Goal: Task Accomplishment & Management: Complete application form

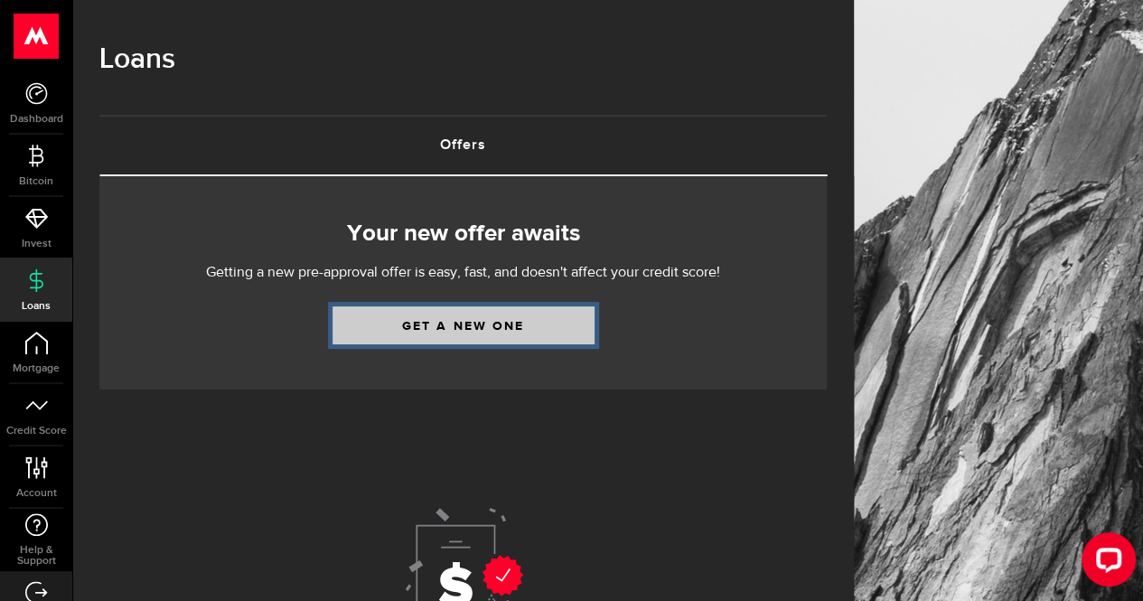
click at [465, 321] on link "Get a new one" at bounding box center [463, 325] width 262 height 38
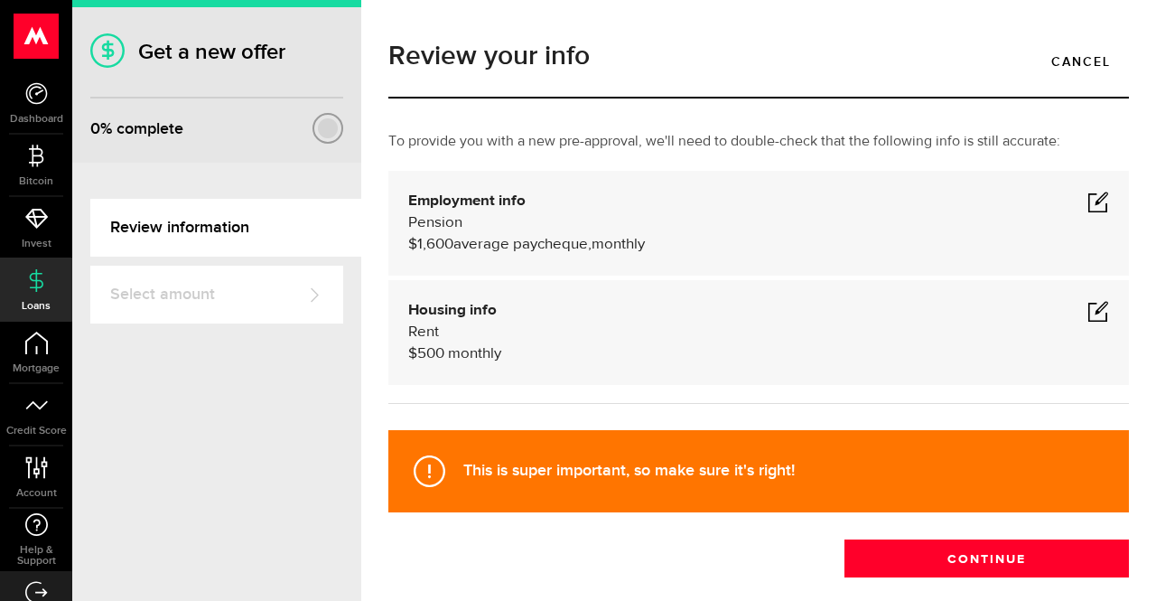
click at [1088, 200] on span at bounding box center [1099, 202] width 22 height 22
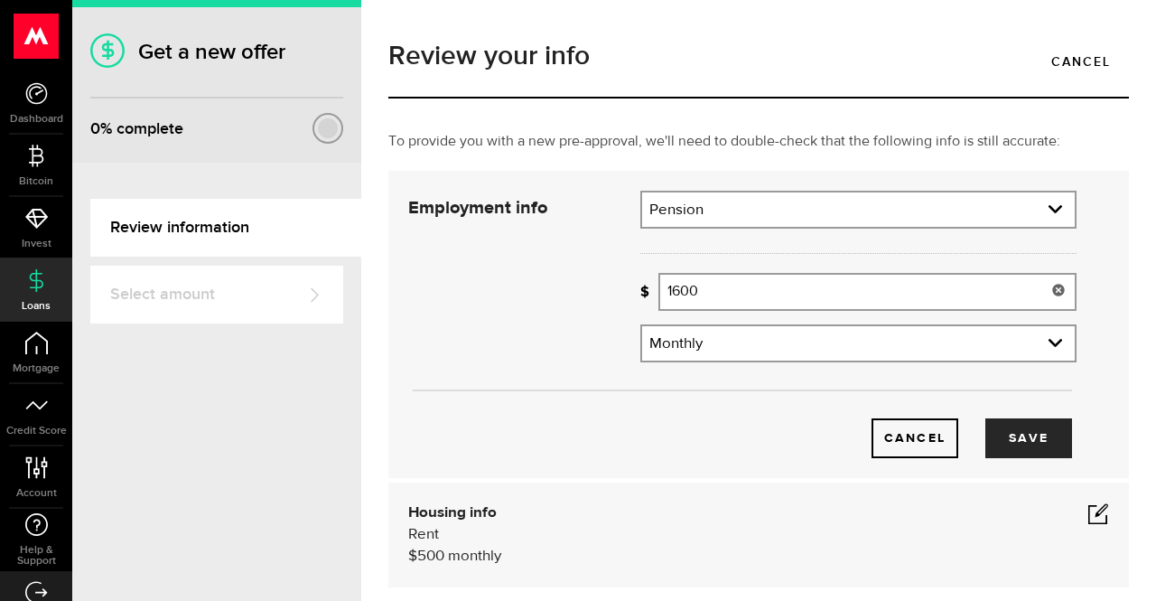
drag, startPoint x: 710, startPoint y: 290, endPoint x: 604, endPoint y: 285, distance: 105.8
click at [604, 285] on div "Employment info Employment type What's your employment situation like? Pension …" at bounding box center [743, 324] width 696 height 267
type input "2,200"
click at [1029, 444] on button "Save" at bounding box center [1029, 438] width 87 height 40
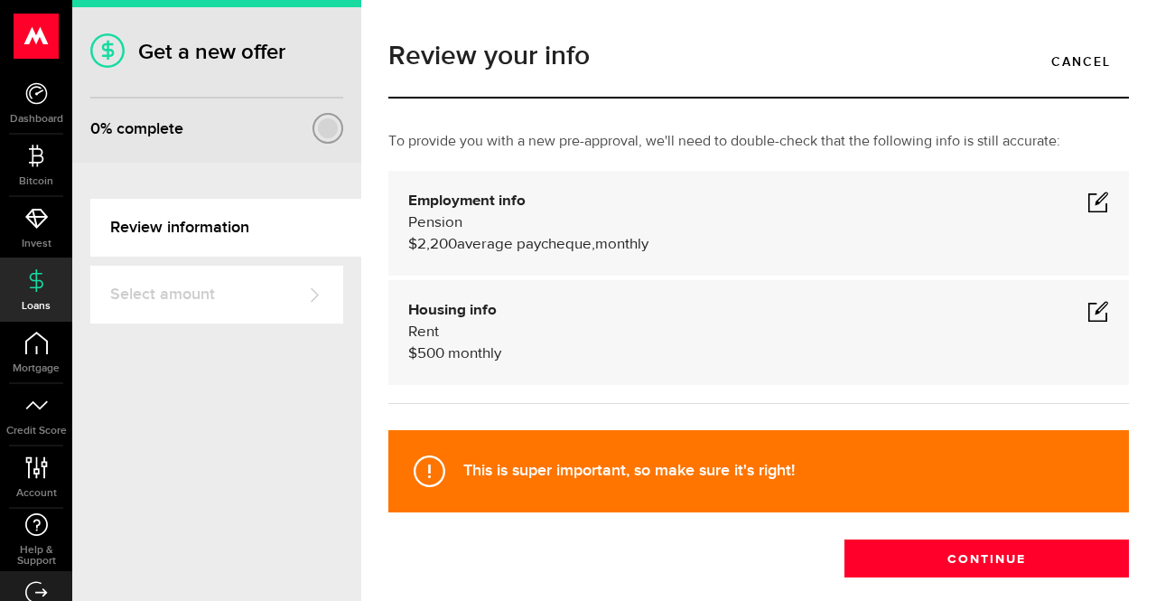
click at [470, 328] on div "Housing info Rent $ 500 monthly" at bounding box center [758, 332] width 701 height 65
click at [1093, 309] on span at bounding box center [1099, 311] width 22 height 22
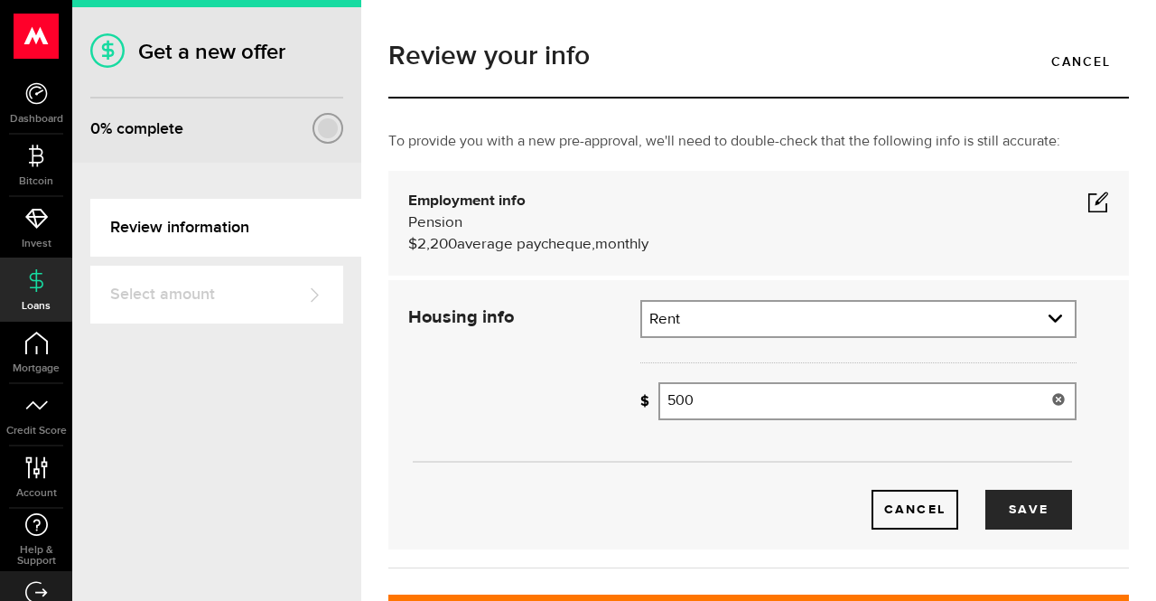
drag, startPoint x: 697, startPoint y: 413, endPoint x: 641, endPoint y: 404, distance: 56.7
click at [641, 404] on div "How much is your monthly payment? 500 Monthly mortgage/rent" at bounding box center [859, 401] width 436 height 38
type input "0"
click at [1050, 312] on link "expand select" at bounding box center [858, 319] width 433 height 34
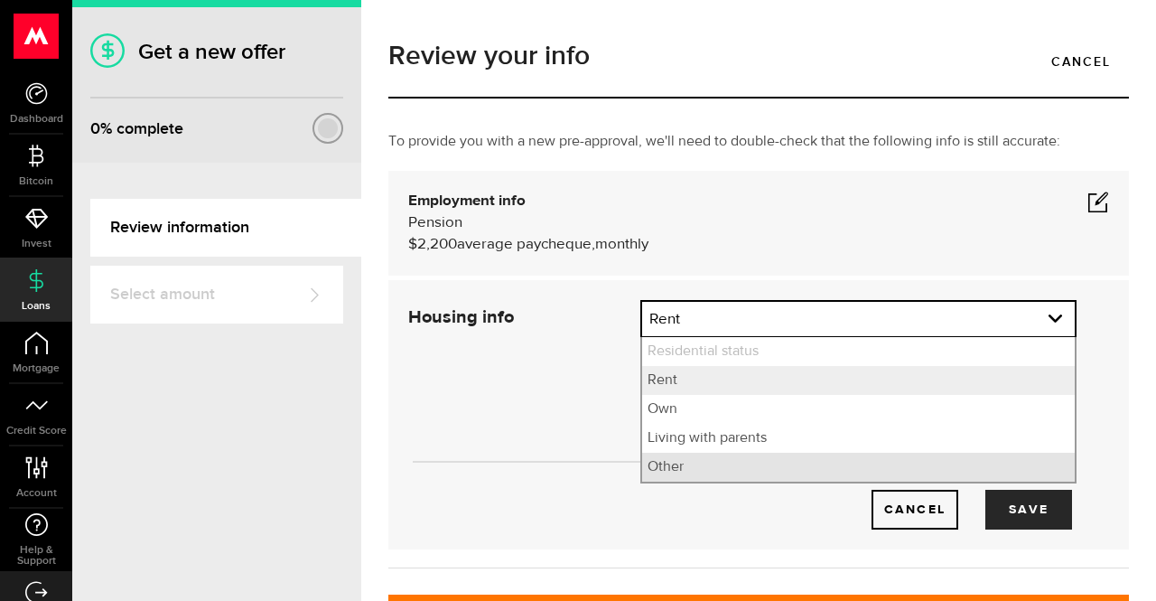
click at [679, 467] on li "Other" at bounding box center [858, 467] width 433 height 29
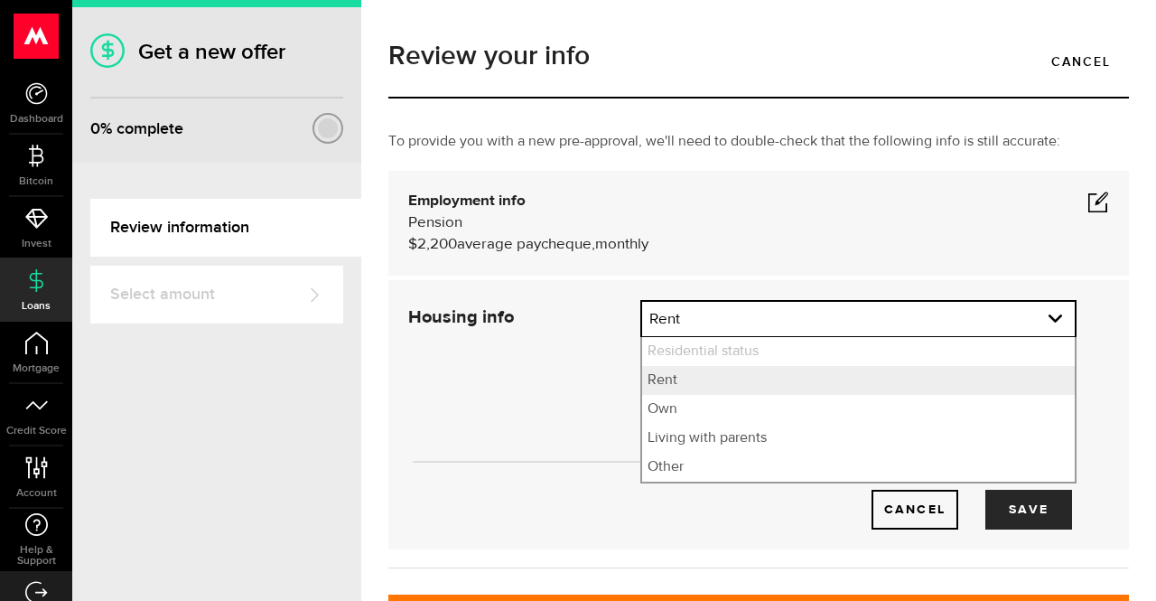
select select "Other"
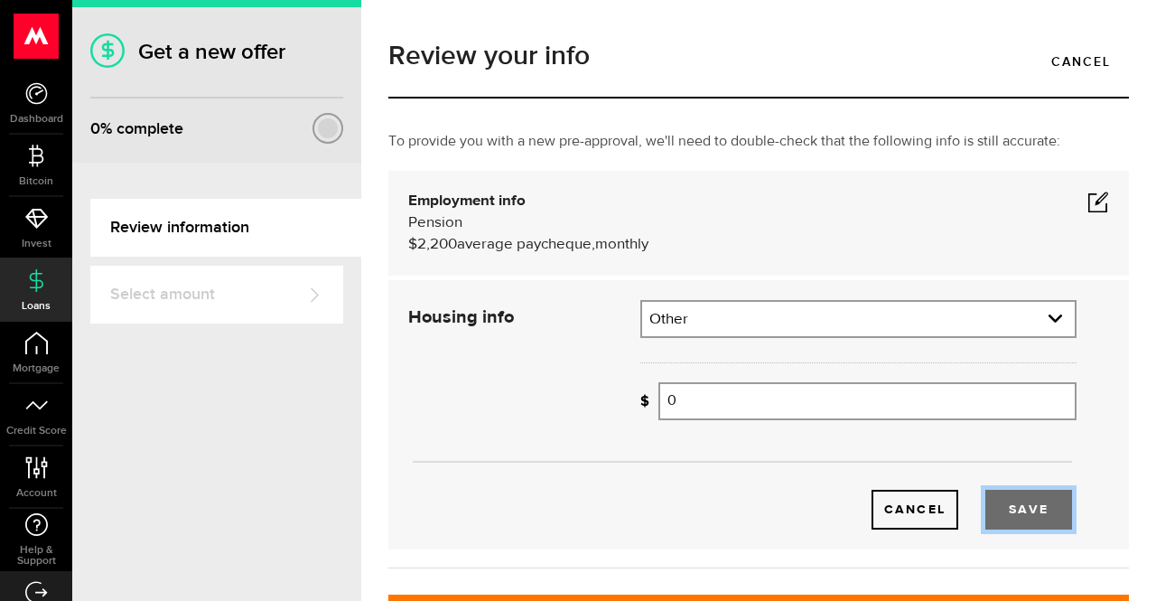
click at [1032, 513] on button "Save" at bounding box center [1029, 510] width 87 height 40
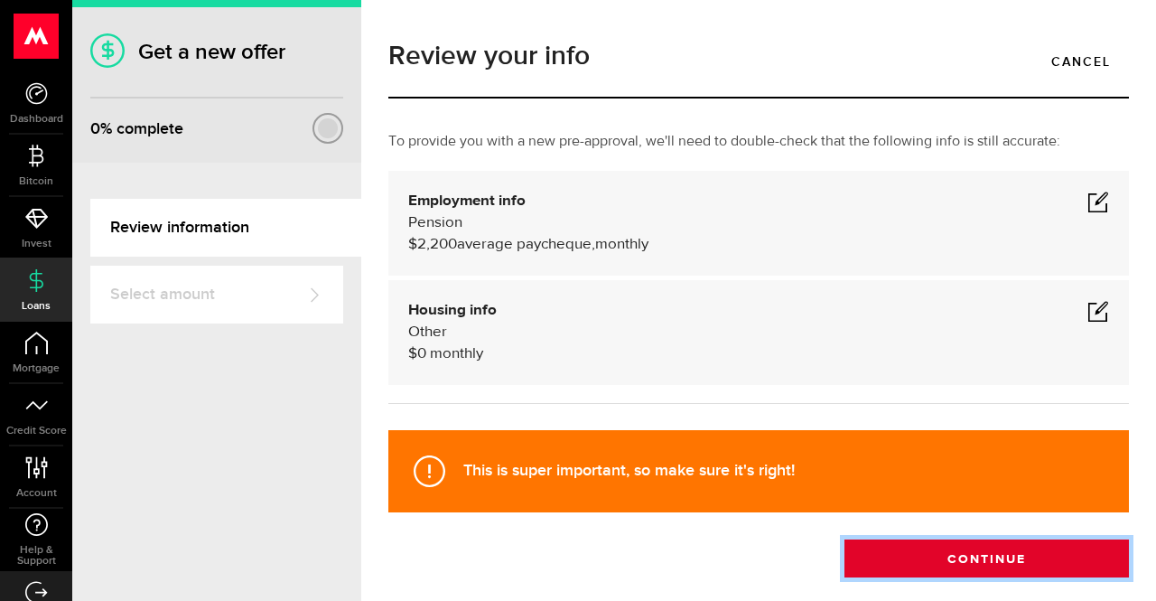
click at [978, 557] on button "Continue" at bounding box center [987, 558] width 285 height 38
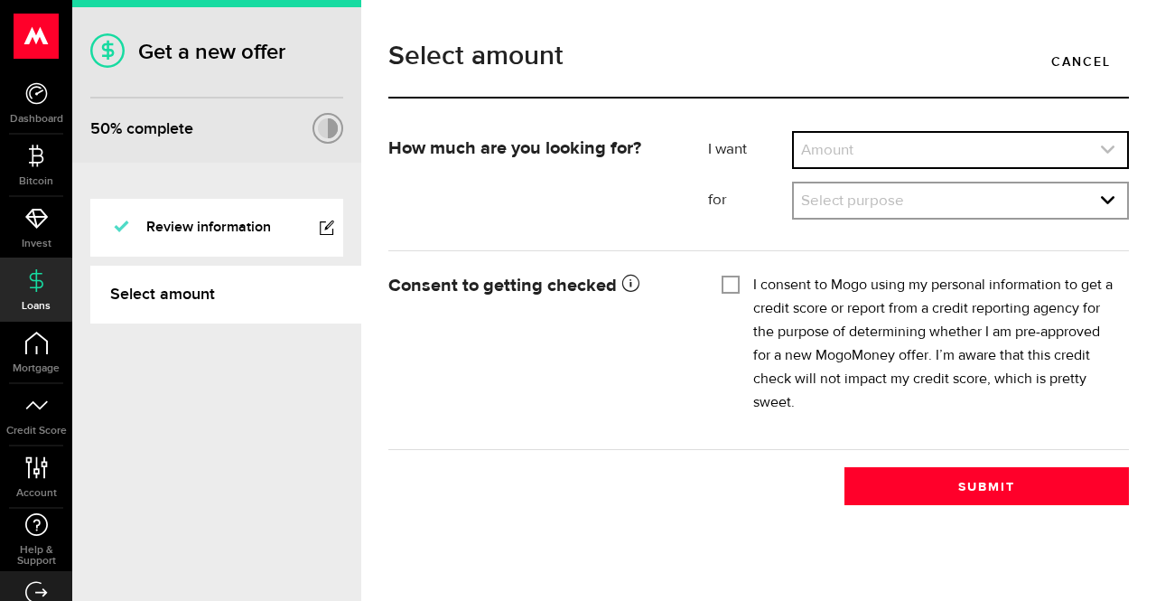
click at [850, 154] on link "expand select" at bounding box center [960, 150] width 333 height 34
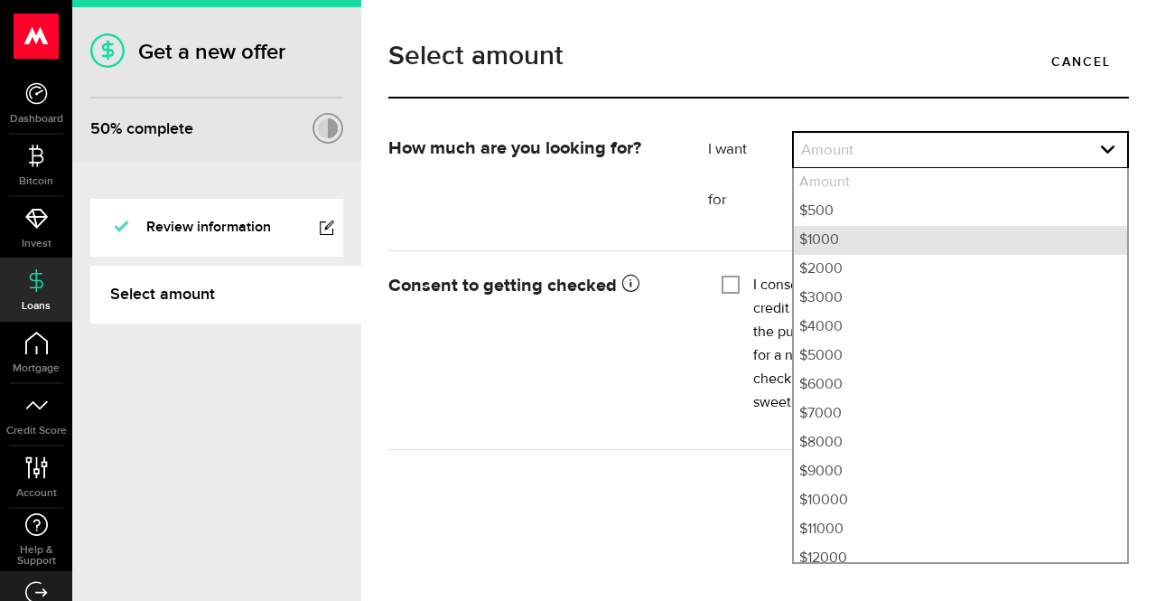
drag, startPoint x: 851, startPoint y: 242, endPoint x: 751, endPoint y: 195, distance: 110.7
click at [851, 242] on li "$1000" at bounding box center [960, 240] width 333 height 29
select select "1000"
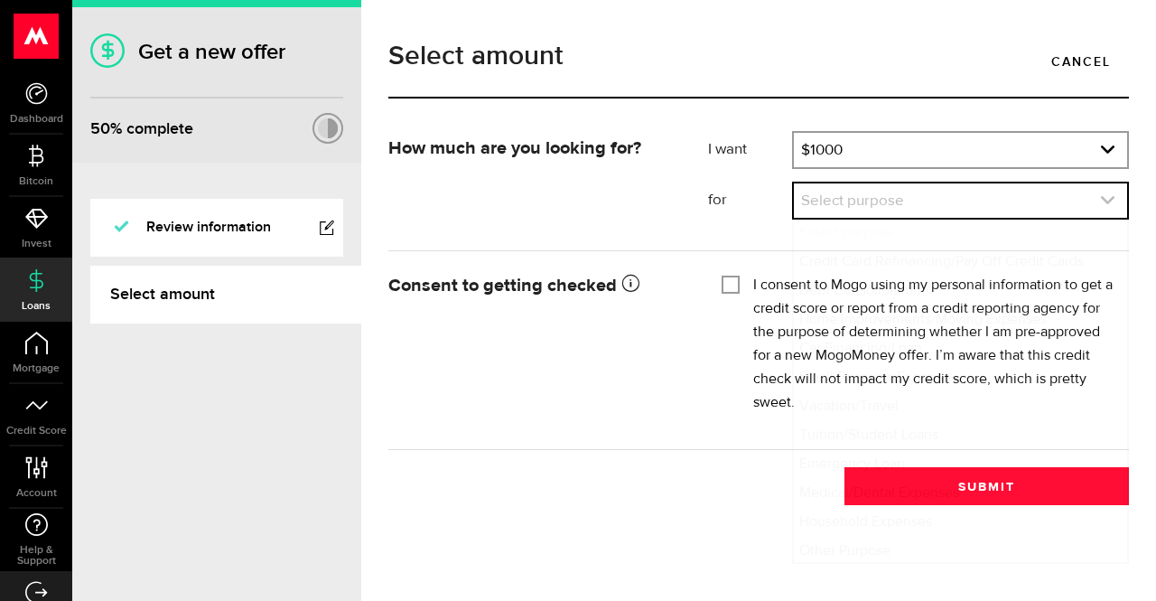
click at [922, 196] on link "expand select" at bounding box center [960, 200] width 333 height 34
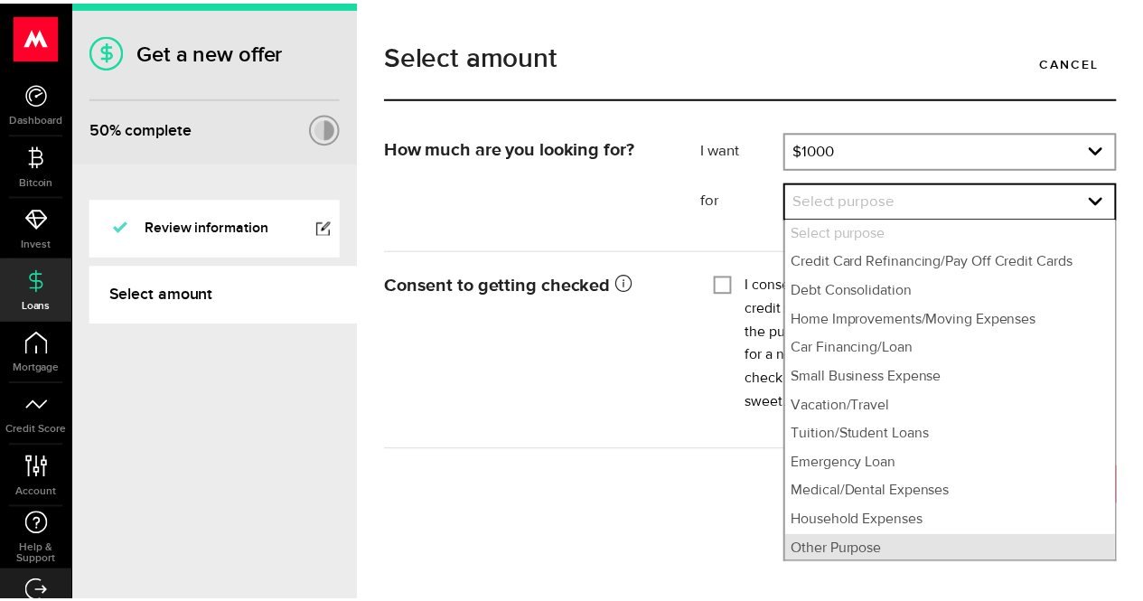
scroll to position [4, 0]
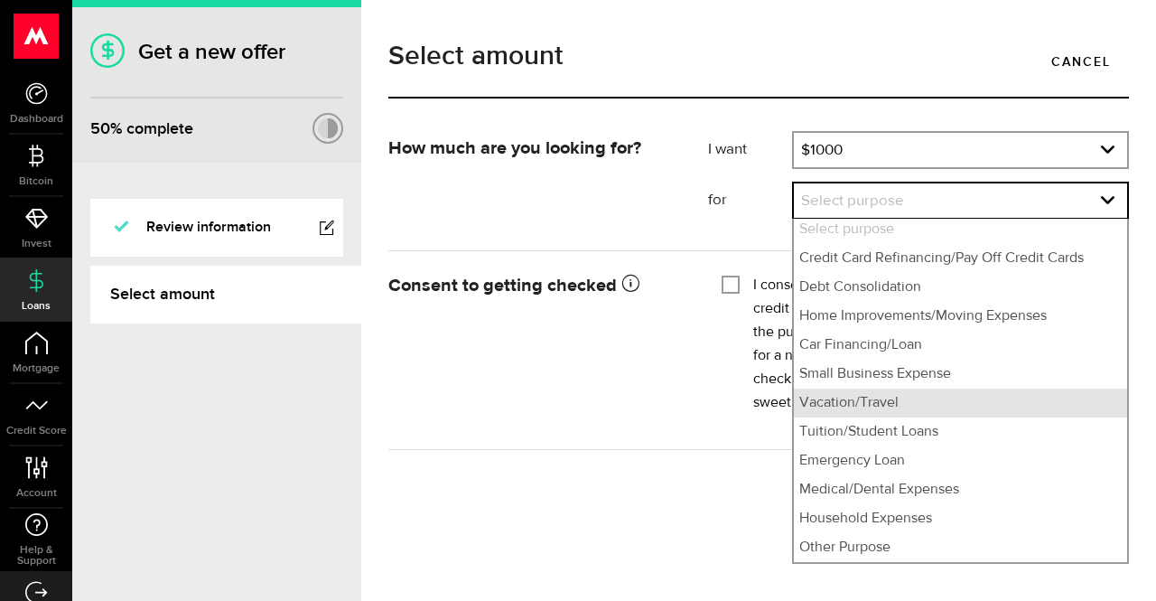
click at [861, 412] on li "Vacation/Travel" at bounding box center [960, 402] width 333 height 29
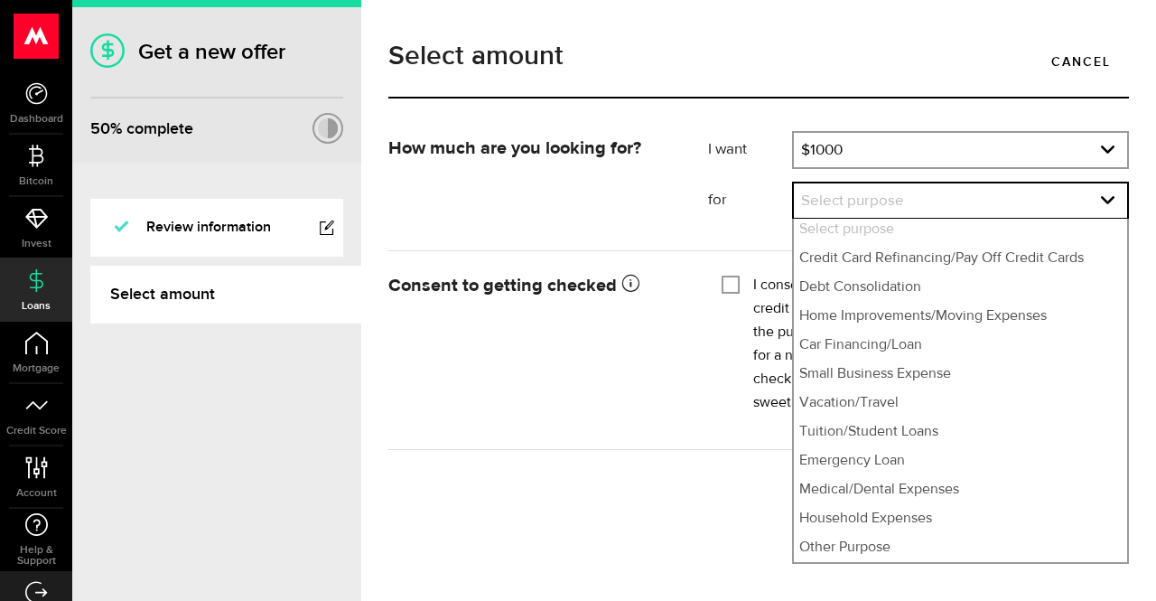
select select "Vacation/Travel"
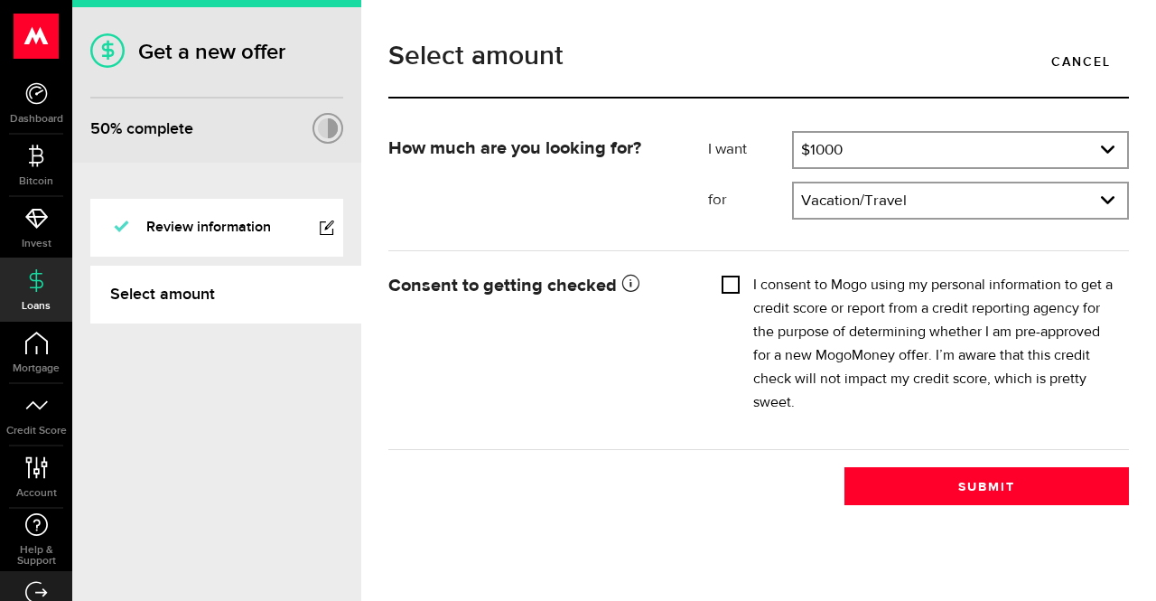
click at [730, 283] on input "I consent to Mogo using my personal information to get a credit score or report…" at bounding box center [731, 283] width 18 height 18
checkbox input "true"
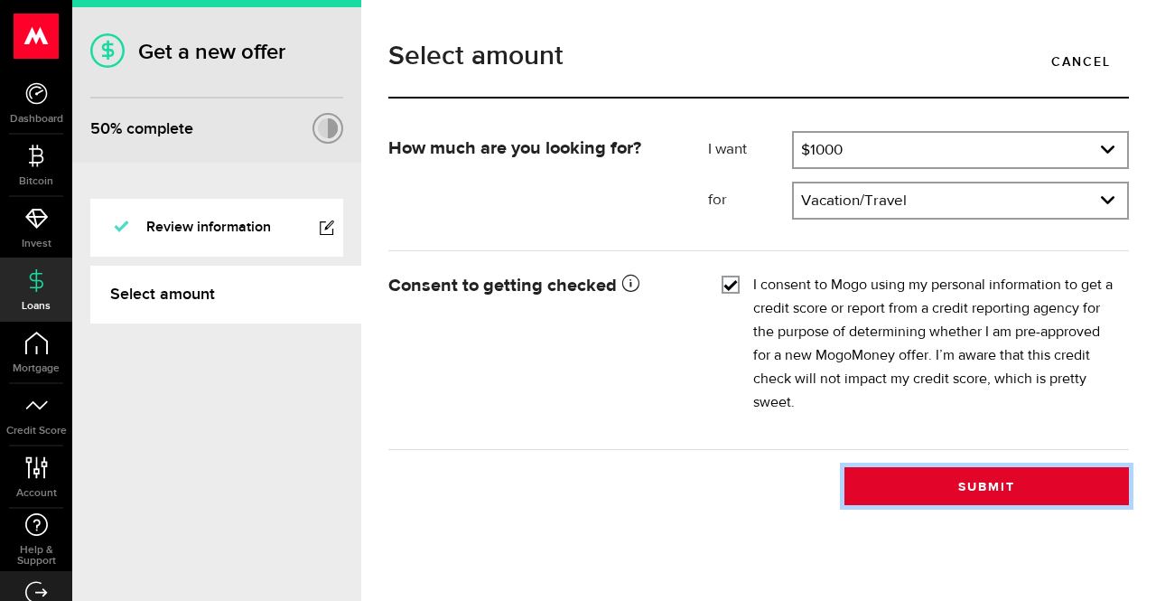
click at [997, 469] on button "Submit" at bounding box center [987, 486] width 285 height 38
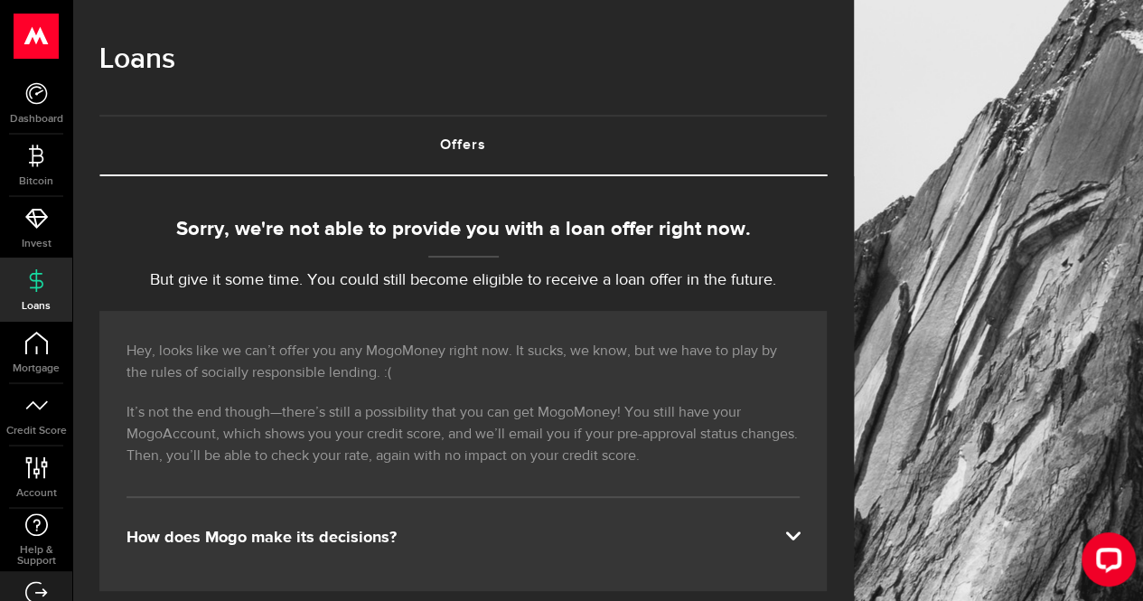
click at [800, 529] on span at bounding box center [792, 534] width 14 height 14
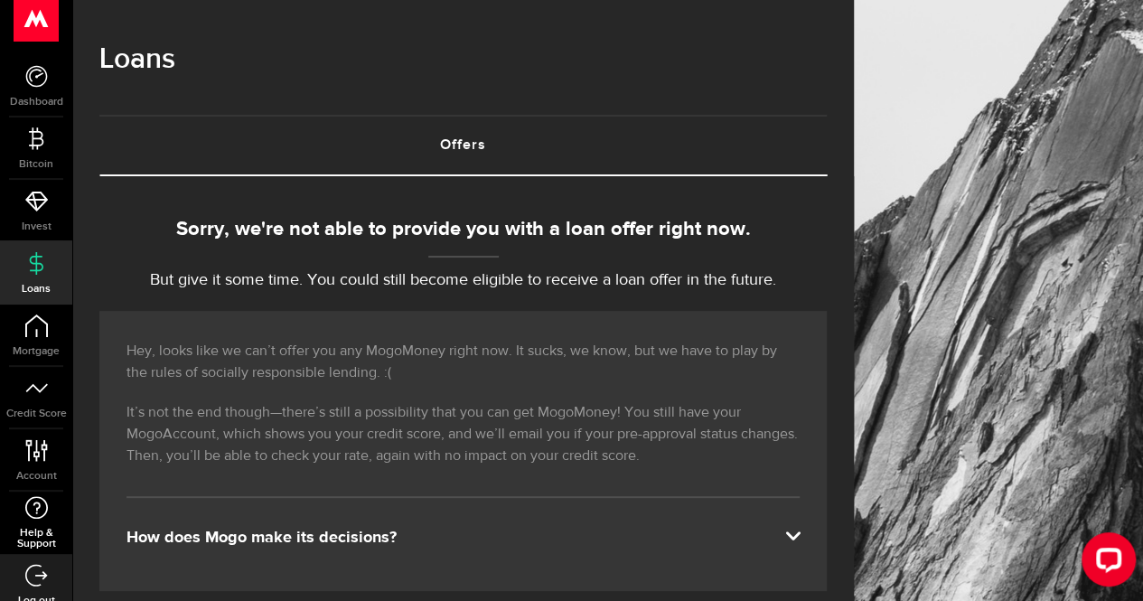
scroll to position [33, 0]
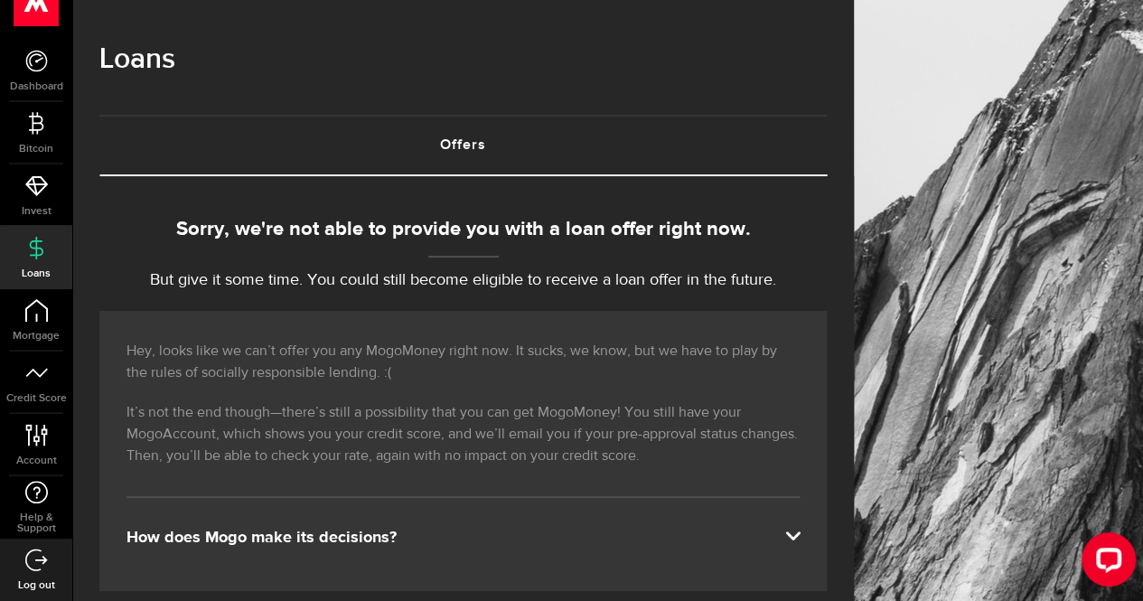
click at [34, 557] on icon at bounding box center [36, 559] width 23 height 23
